Goal: Find contact information: Find contact information

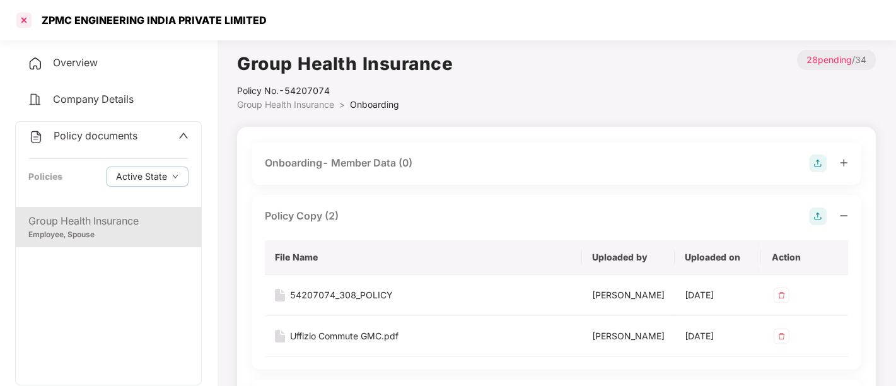
click at [23, 24] on div at bounding box center [24, 20] width 20 height 20
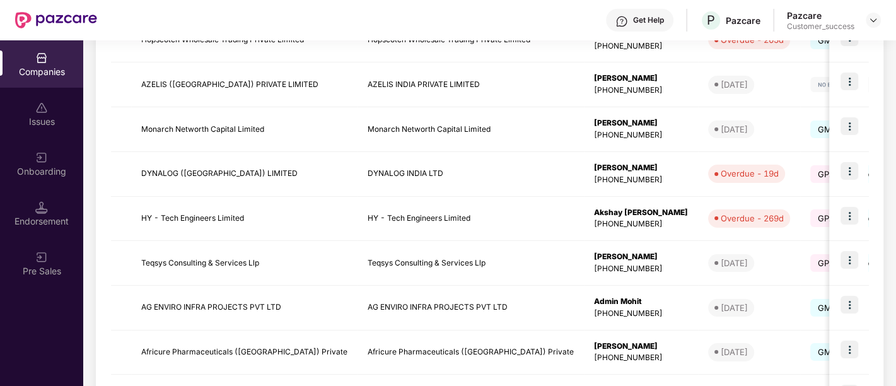
scroll to position [313, 0]
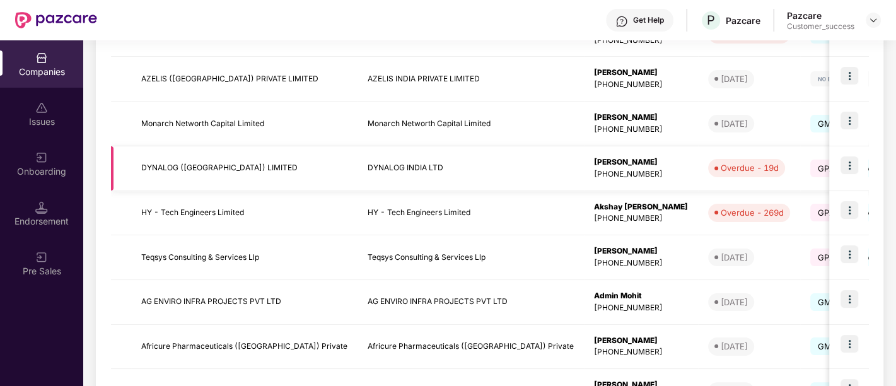
click at [516, 170] on td "DYNALOG INDIA LTD" at bounding box center [471, 168] width 226 height 45
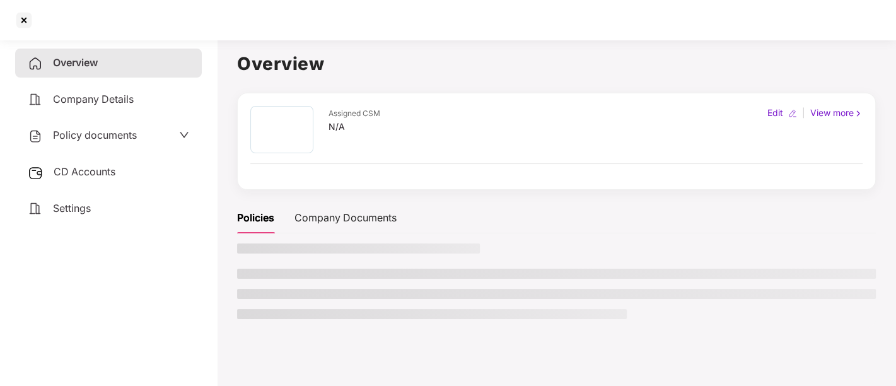
click at [516, 170] on div "Assigned CSM N/A Edit | View more" at bounding box center [556, 141] width 612 height 71
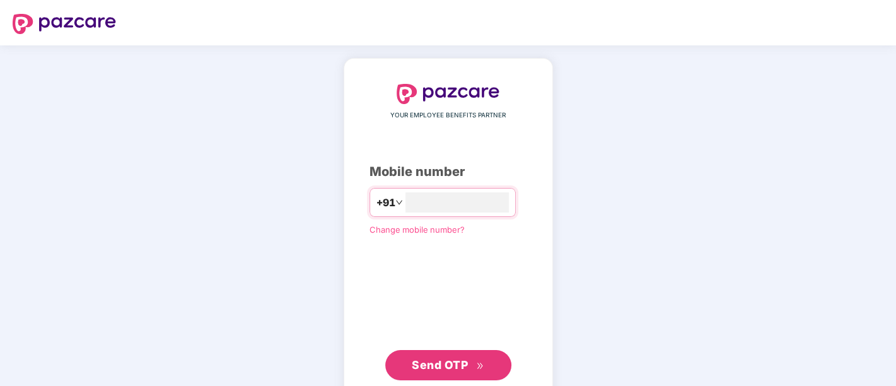
type input "**********"
click at [438, 360] on span "Send OTP" at bounding box center [440, 363] width 56 height 13
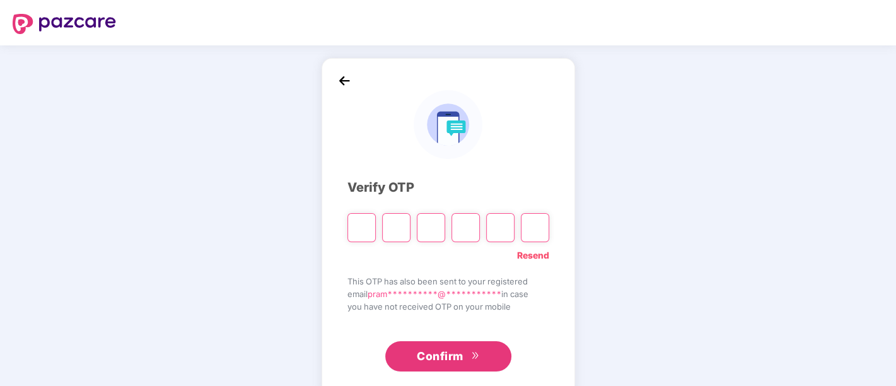
paste input "*"
type input "*"
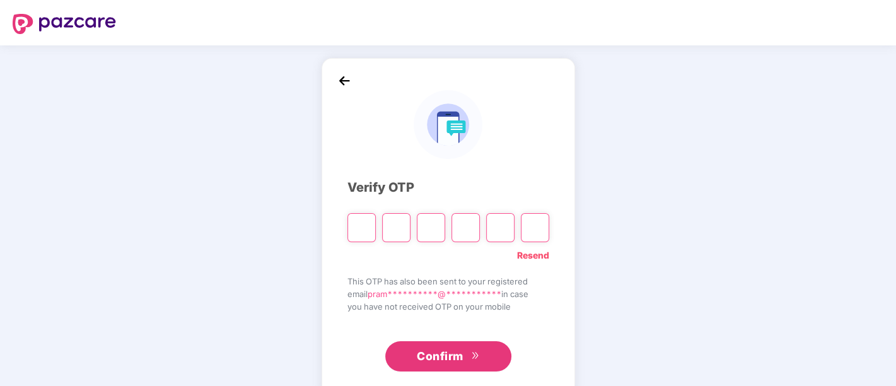
type input "*"
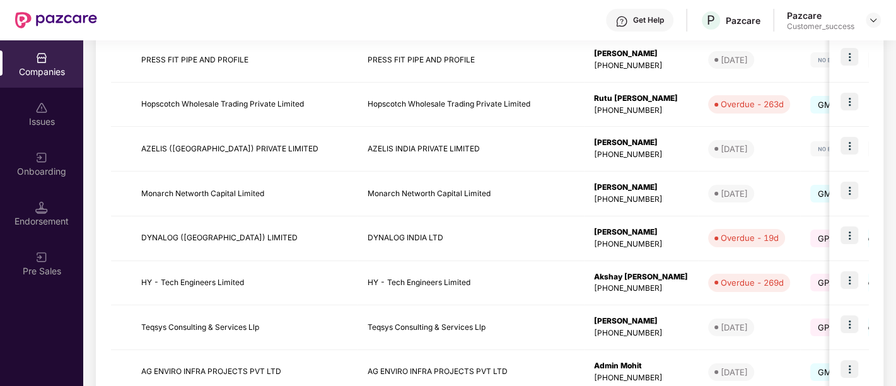
scroll to position [245, 0]
click at [849, 237] on img at bounding box center [850, 234] width 18 height 18
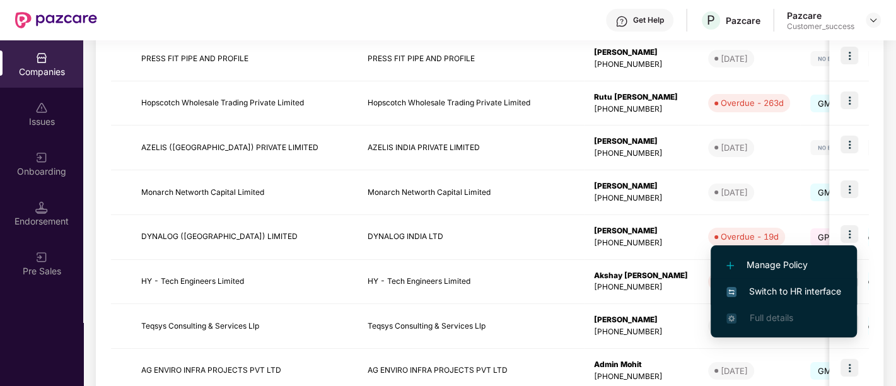
click at [797, 289] on span "Switch to HR interface" at bounding box center [784, 291] width 115 height 14
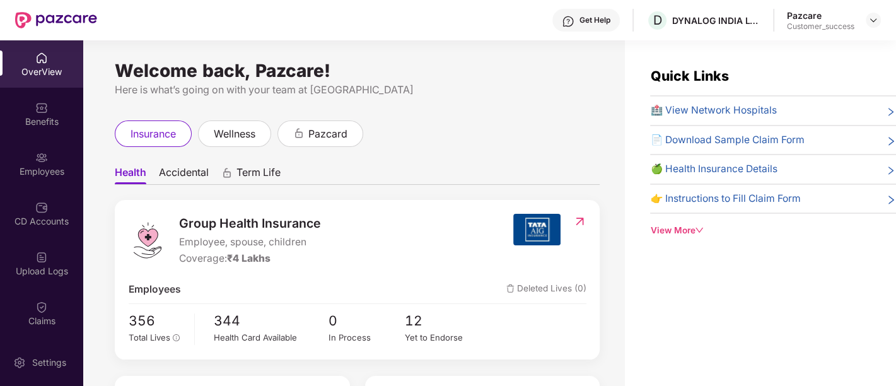
click at [690, 229] on div "View More" at bounding box center [773, 230] width 246 height 13
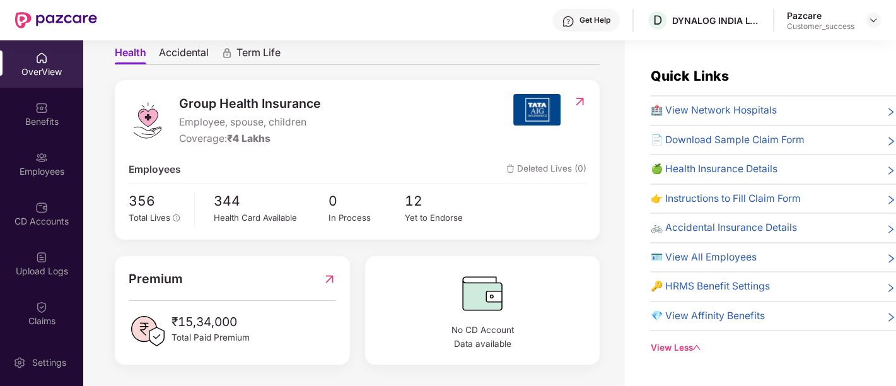
scroll to position [40, 0]
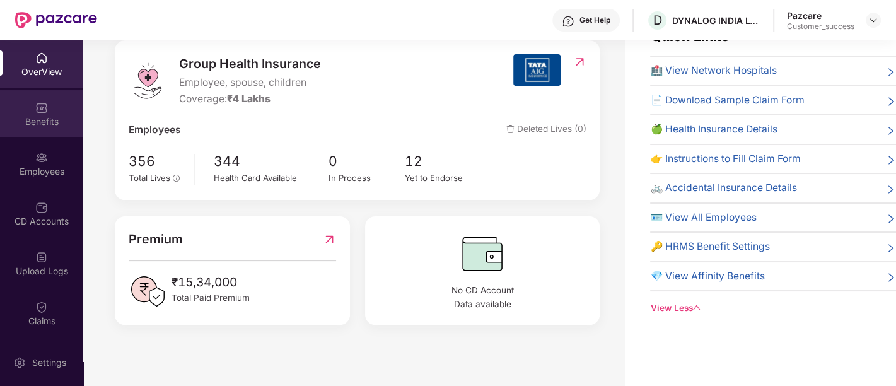
click at [51, 111] on div "Benefits" at bounding box center [41, 113] width 83 height 47
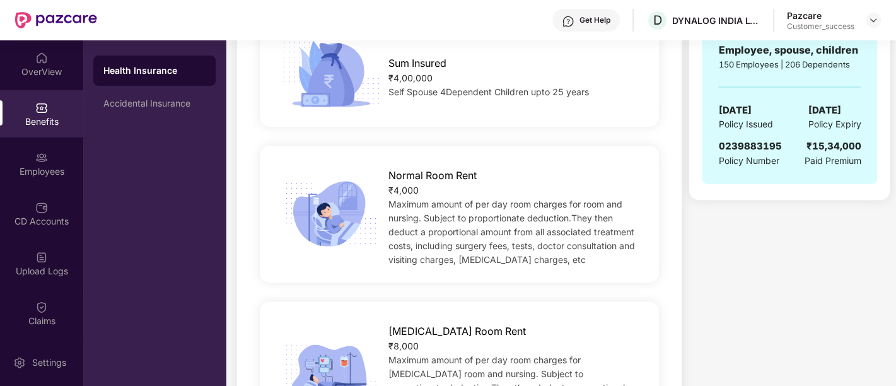
scroll to position [283, 0]
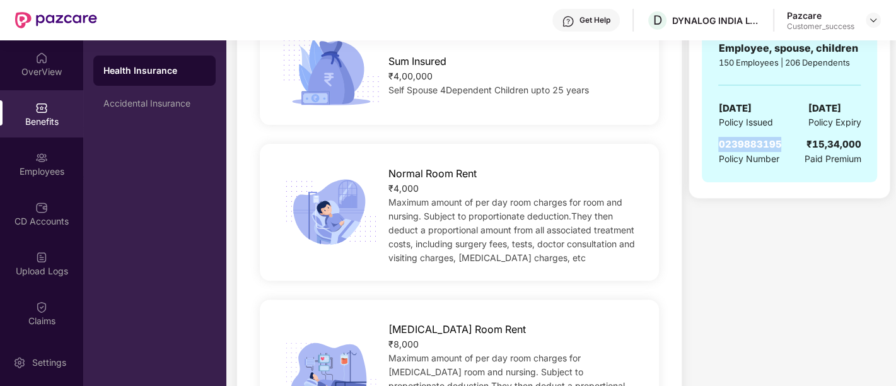
drag, startPoint x: 717, startPoint y: 139, endPoint x: 783, endPoint y: 139, distance: 65.6
click at [783, 139] on div "GROUP HEALTH INSURANCE ₹4 Lakhs Coverage COVERS Employee, spouse, children 150 …" at bounding box center [789, 37] width 175 height 289
copy span "0239883195"
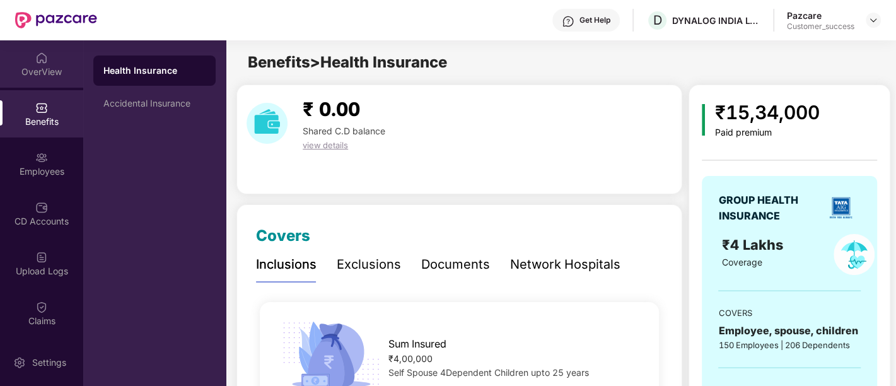
click at [52, 66] on div "OverView" at bounding box center [41, 72] width 83 height 13
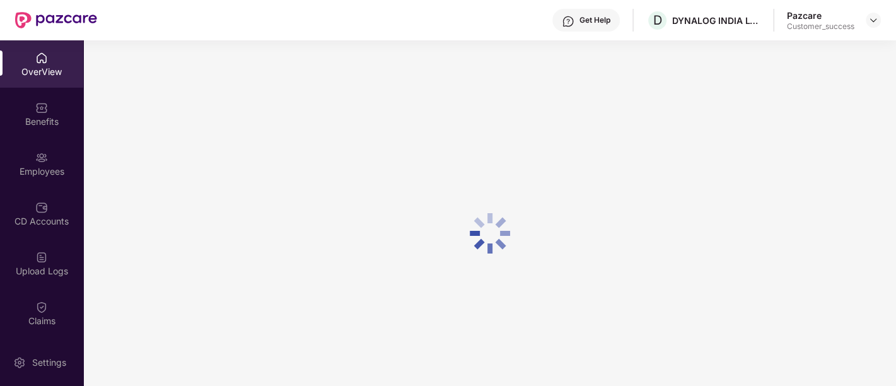
click at [54, 76] on div "OverView" at bounding box center [41, 72] width 83 height 13
click at [38, 58] on img at bounding box center [41, 58] width 13 height 13
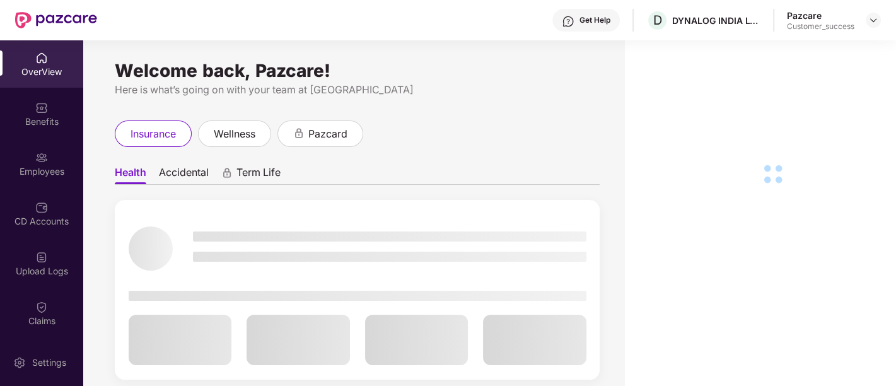
click at [18, 71] on div "OverView" at bounding box center [41, 72] width 83 height 13
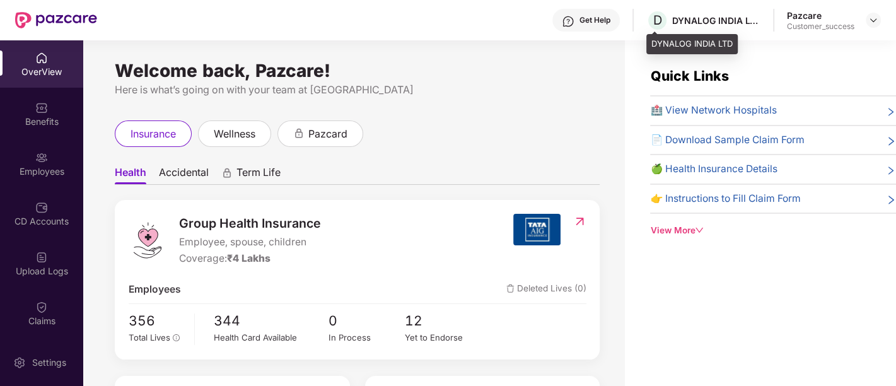
click at [682, 15] on div "DYNALOG INDIA LTD" at bounding box center [716, 21] width 88 height 12
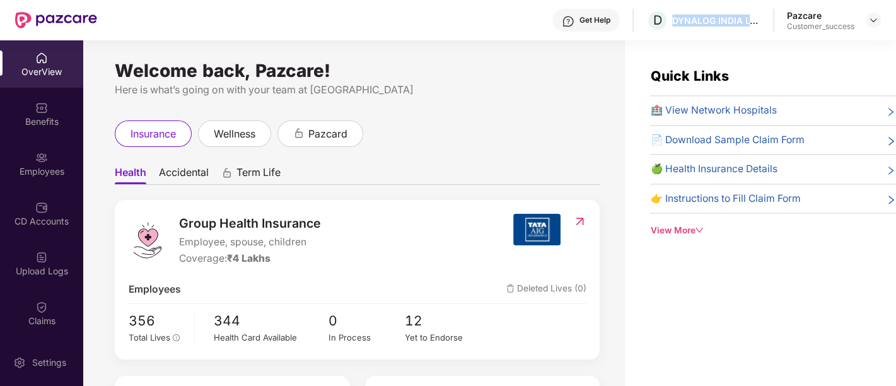
copy div "DYNALOG INDIA LTD"
